Goal: Task Accomplishment & Management: Manage account settings

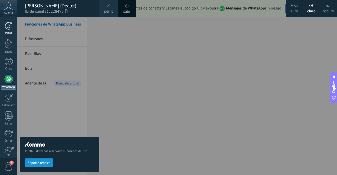
click at [11, 30] on link "Panel" at bounding box center [8, 28] width 17 height 13
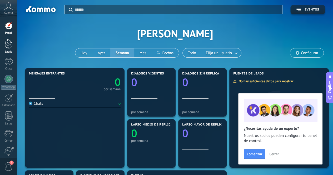
click at [14, 41] on link "Leads" at bounding box center [8, 46] width 17 height 15
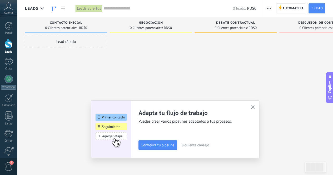
click at [254, 109] on icon "button" at bounding box center [253, 107] width 4 height 4
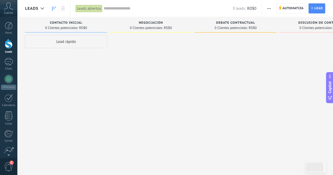
click at [15, 9] on div "Cuenta" at bounding box center [8, 8] width 17 height 17
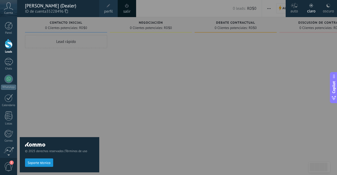
click at [155, 92] on div at bounding box center [185, 87] width 337 height 175
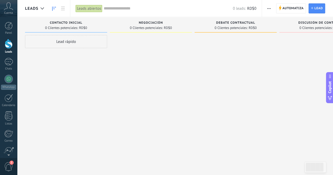
click at [8, 11] on span "Cuenta" at bounding box center [8, 12] width 9 height 3
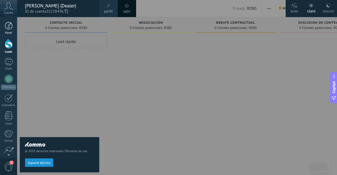
click at [8, 26] on div at bounding box center [9, 26] width 8 height 8
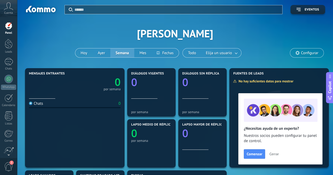
click at [58, 89] on div "0 por semana" at bounding box center [75, 83] width 92 height 15
click at [142, 89] on div at bounding box center [151, 90] width 41 height 4
click at [151, 125] on span "Lapso medio de réplica" at bounding box center [152, 125] width 42 height 4
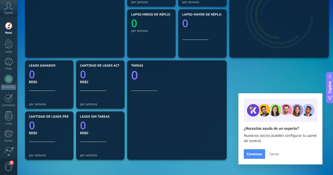
scroll to position [163, 0]
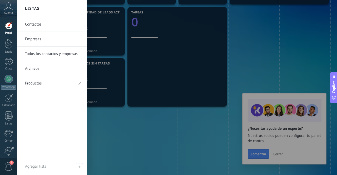
click at [43, 38] on link "Empresas" at bounding box center [53, 39] width 57 height 15
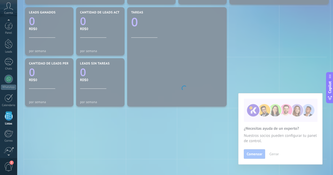
scroll to position [32, 0]
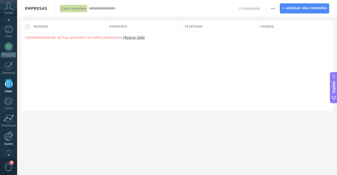
click at [11, 135] on div at bounding box center [8, 136] width 9 height 9
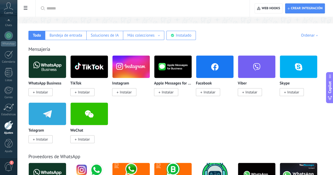
scroll to position [79, 0]
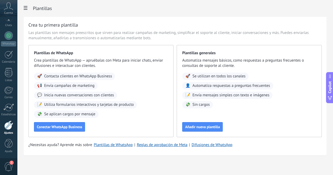
scroll to position [8, 0]
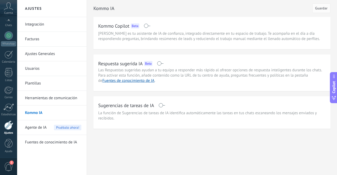
click at [30, 22] on link "Integración" at bounding box center [53, 24] width 56 height 15
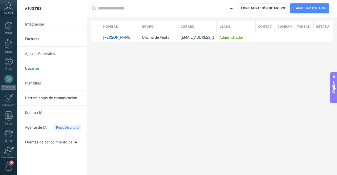
click at [37, 25] on link "Integración" at bounding box center [53, 24] width 56 height 15
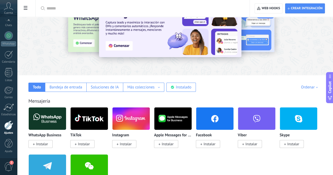
scroll to position [28, 0]
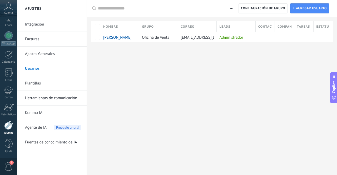
click at [42, 56] on link "Ajustes Generales" at bounding box center [53, 54] width 56 height 15
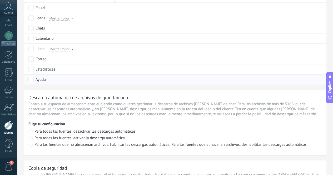
scroll to position [290, 0]
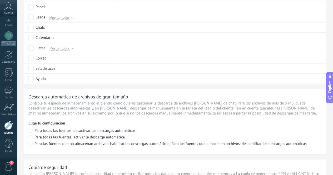
click at [9, 6] on icon at bounding box center [8, 6] width 9 height 8
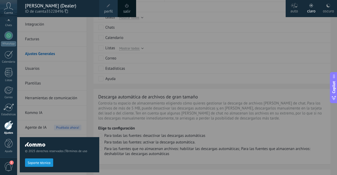
click at [9, 6] on icon at bounding box center [8, 6] width 9 height 8
